Goal: Task Accomplishment & Management: Manage account settings

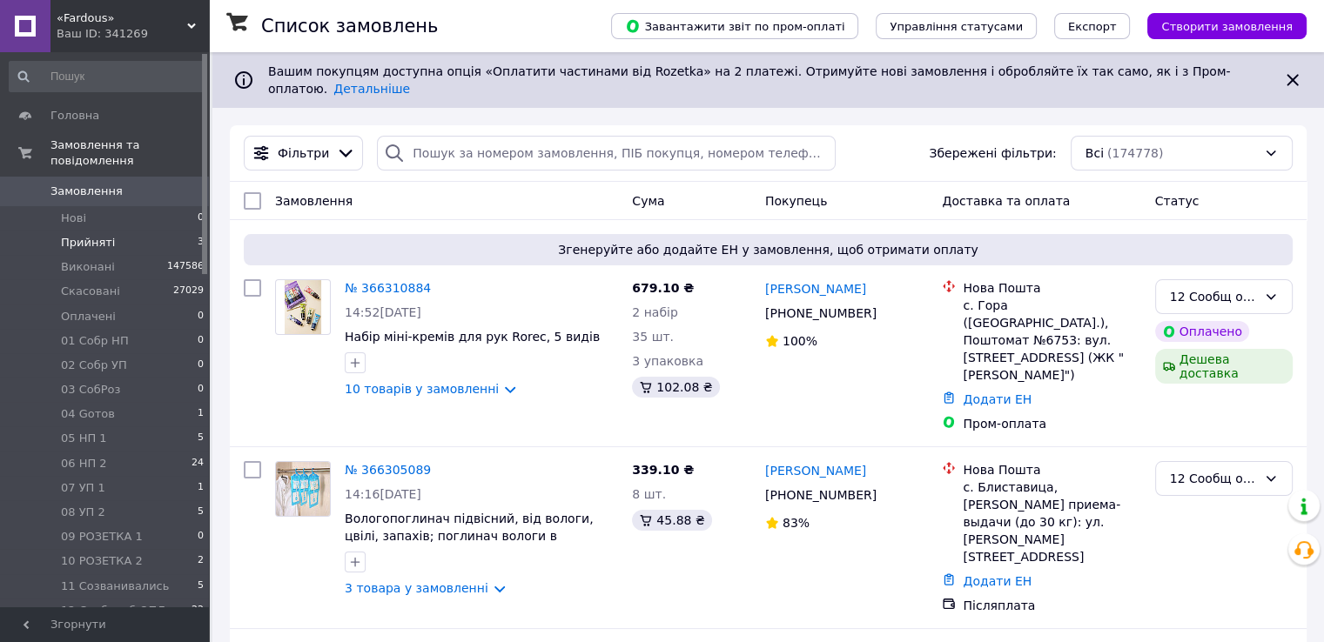
click at [119, 231] on li "Прийняті 3" at bounding box center [107, 243] width 214 height 24
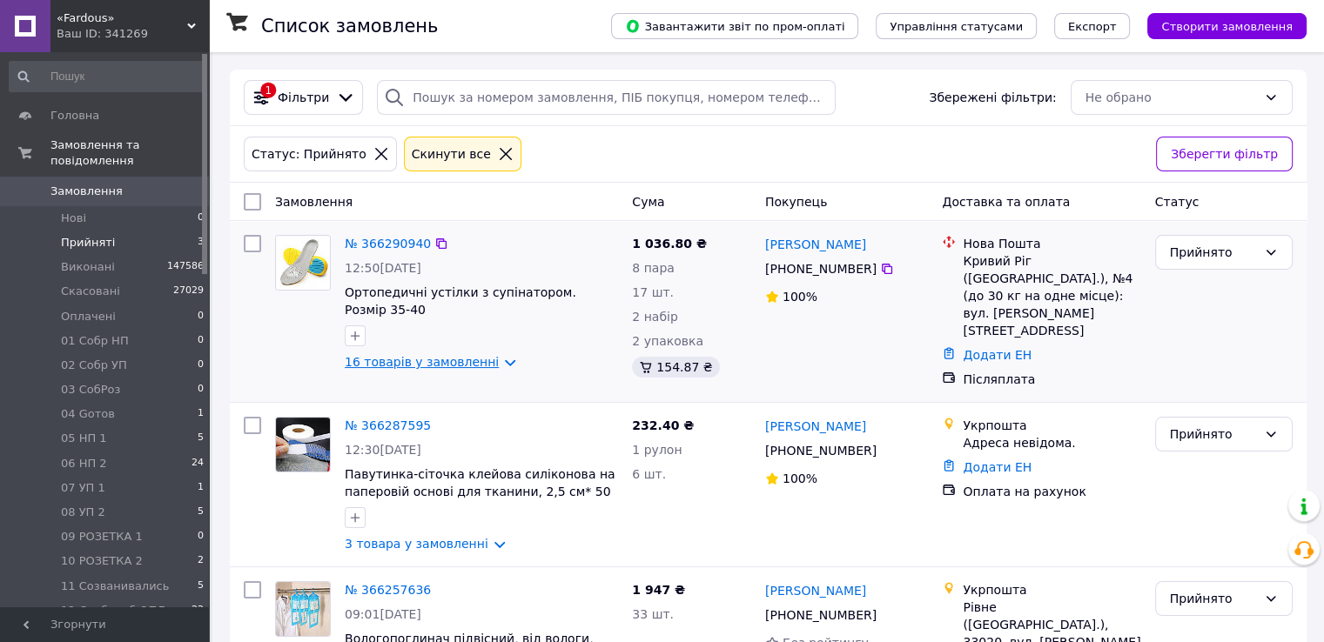
scroll to position [116, 0]
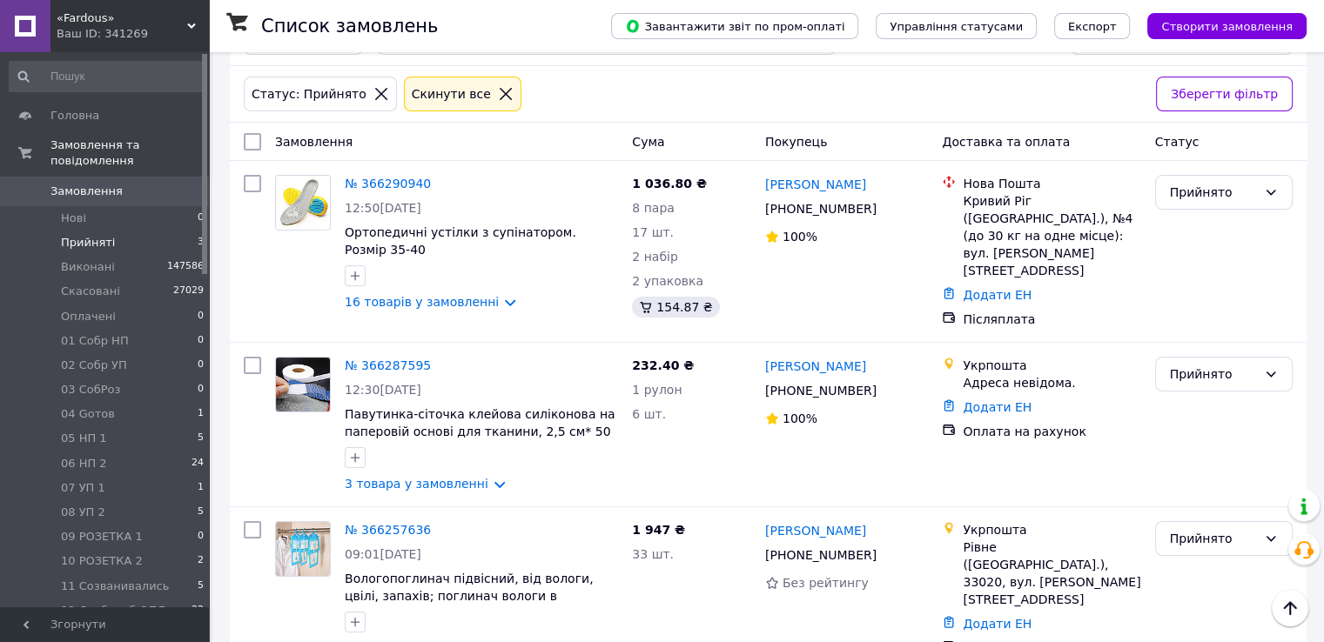
click at [174, 184] on span "0" at bounding box center [185, 192] width 48 height 16
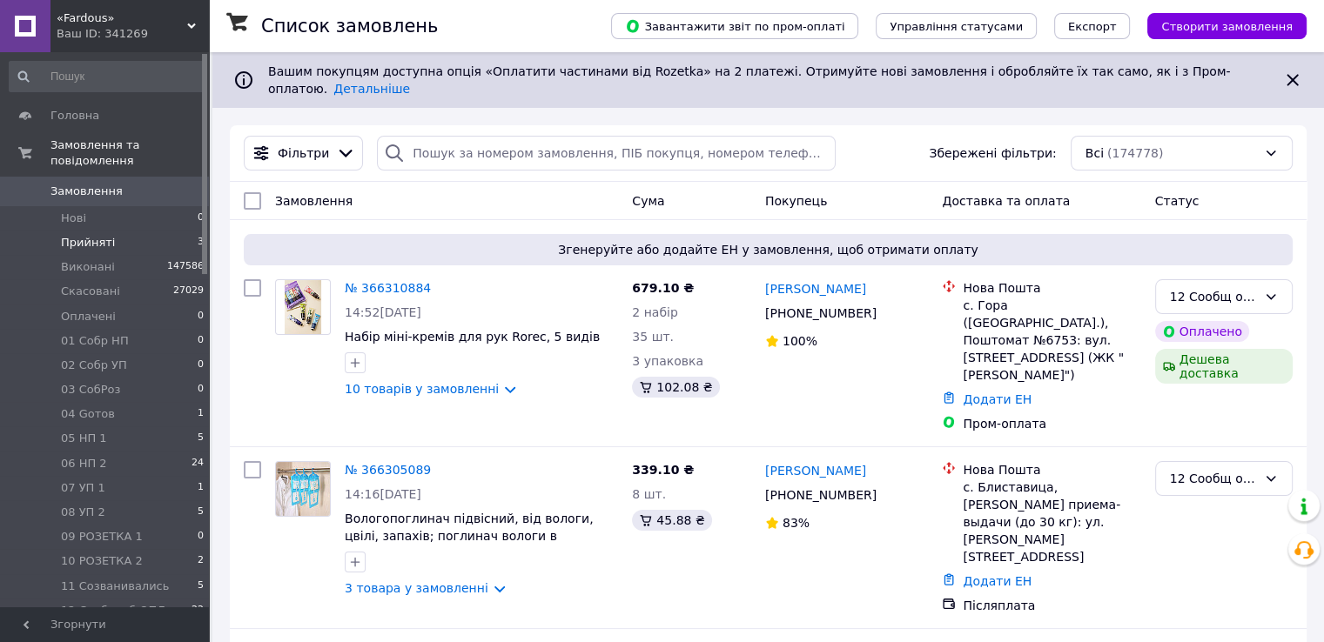
click at [107, 235] on span "Прийняті" at bounding box center [88, 243] width 54 height 16
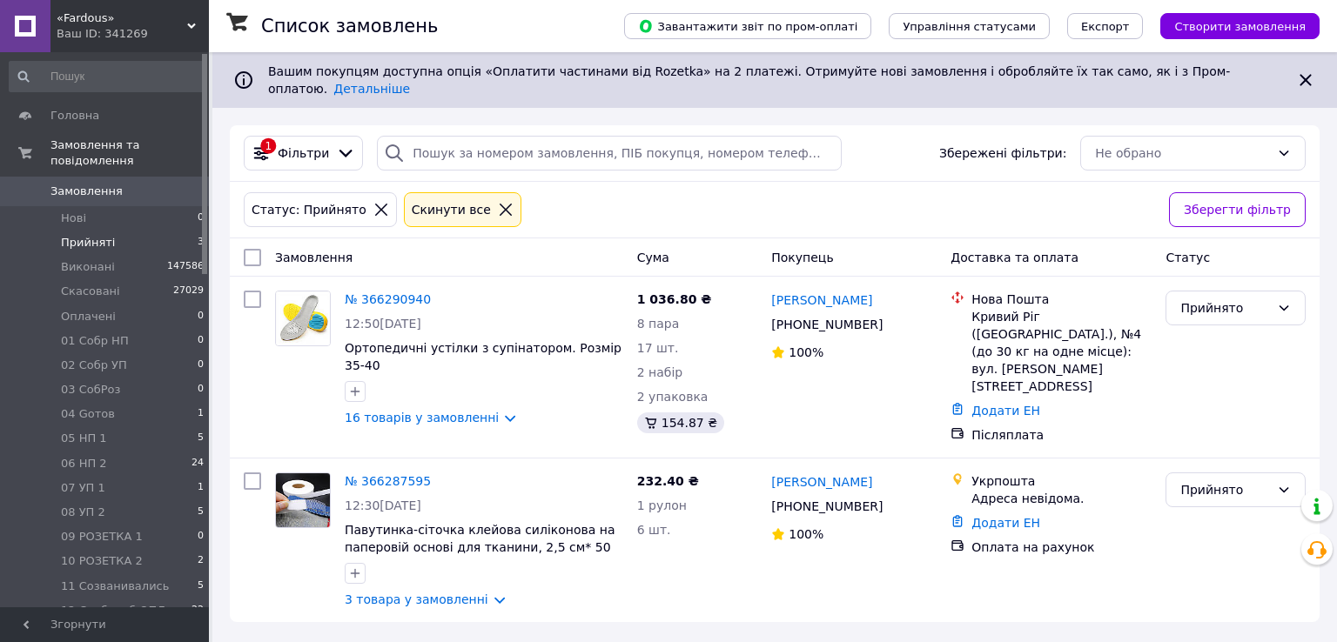
click at [178, 184] on span "0" at bounding box center [185, 192] width 48 height 16
